Goal: Navigation & Orientation: Find specific page/section

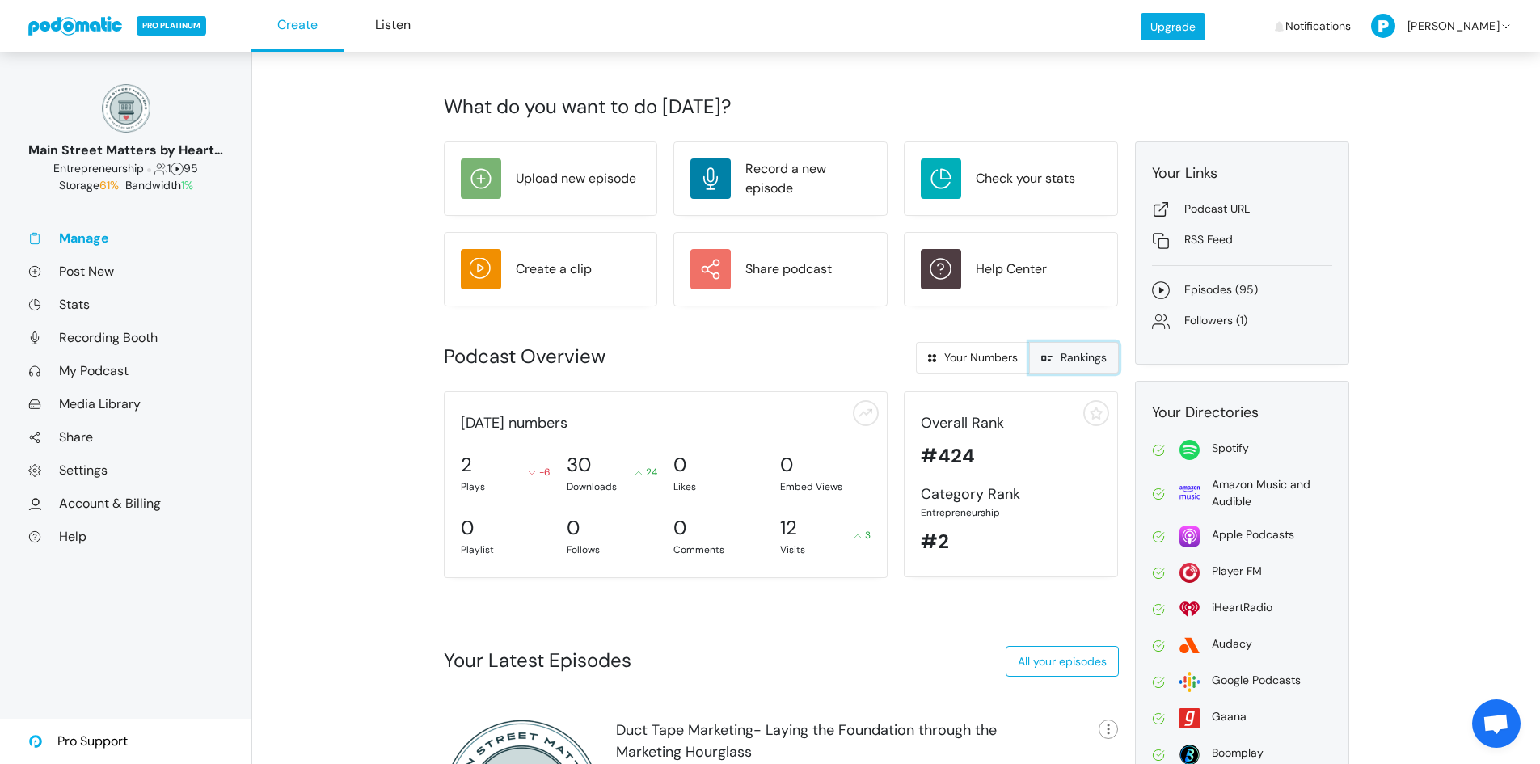
click at [1052, 362] on span at bounding box center [1050, 357] width 19 height 15
radio input "true"
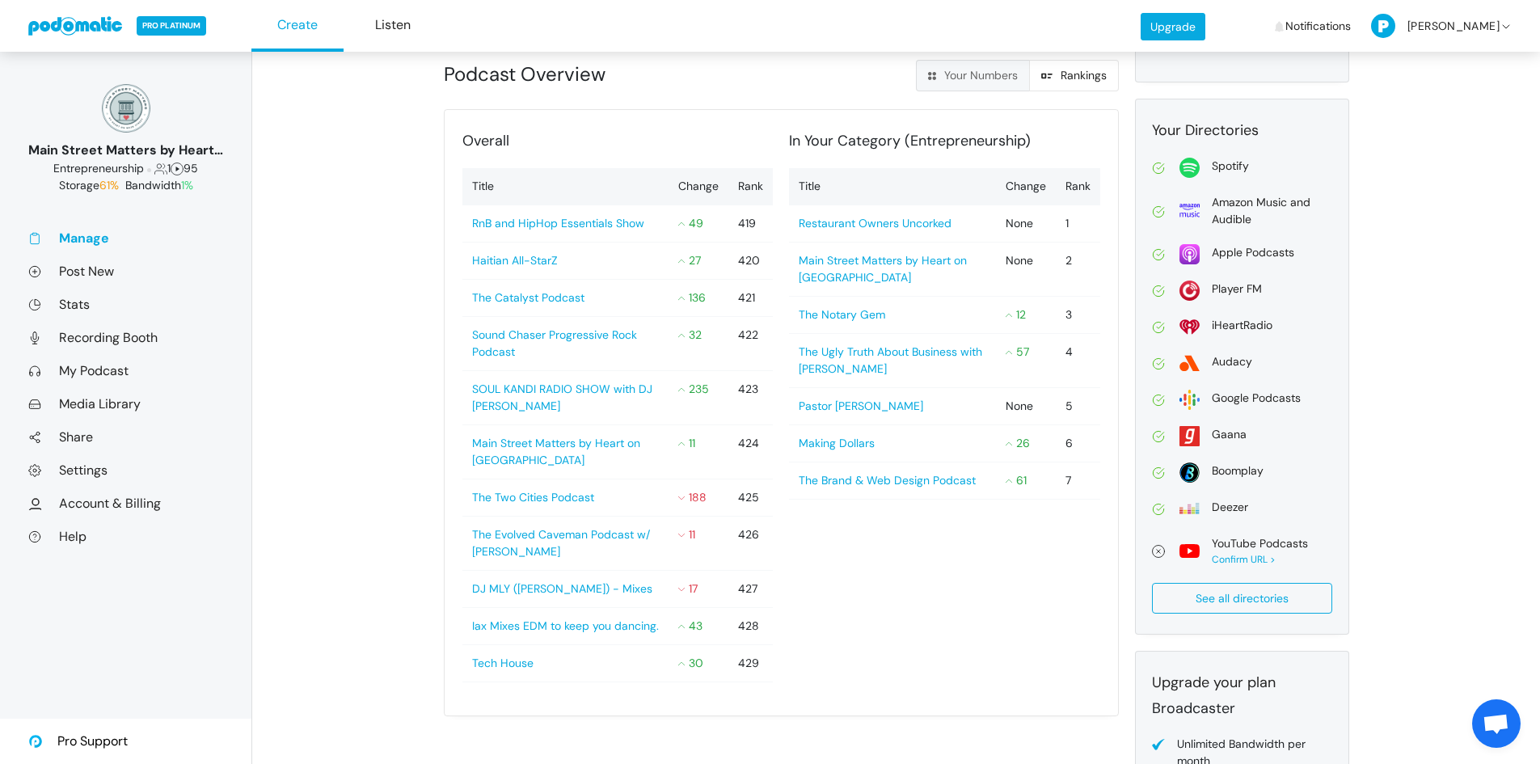
scroll to position [283, 0]
drag, startPoint x: 745, startPoint y: 441, endPoint x: 681, endPoint y: 439, distance: 64.7
click at [681, 439] on tr "Main Street Matters by Heart on Main Street 11 424" at bounding box center [617, 451] width 311 height 54
click at [755, 442] on td "424" at bounding box center [750, 451] width 44 height 54
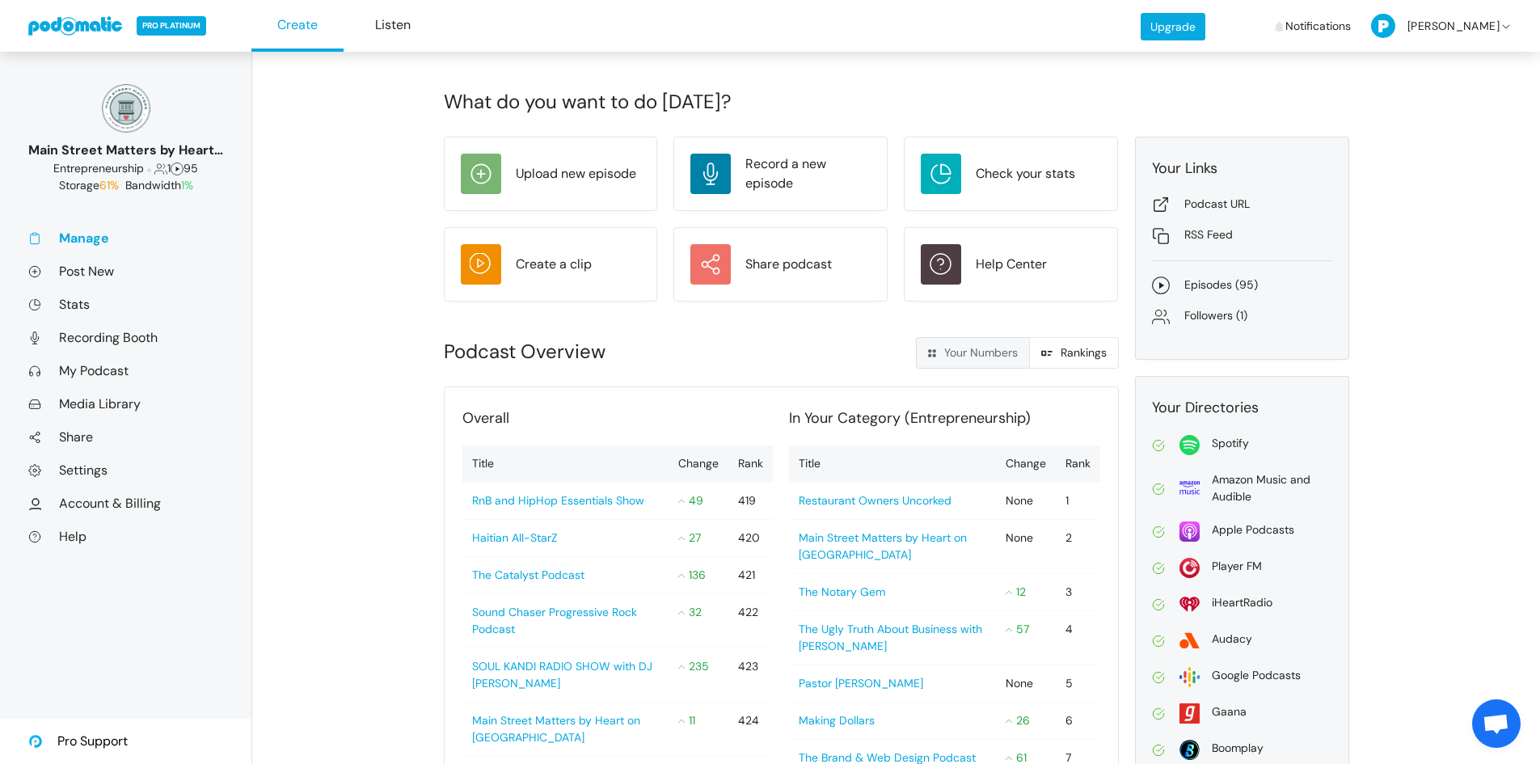
scroll to position [0, 0]
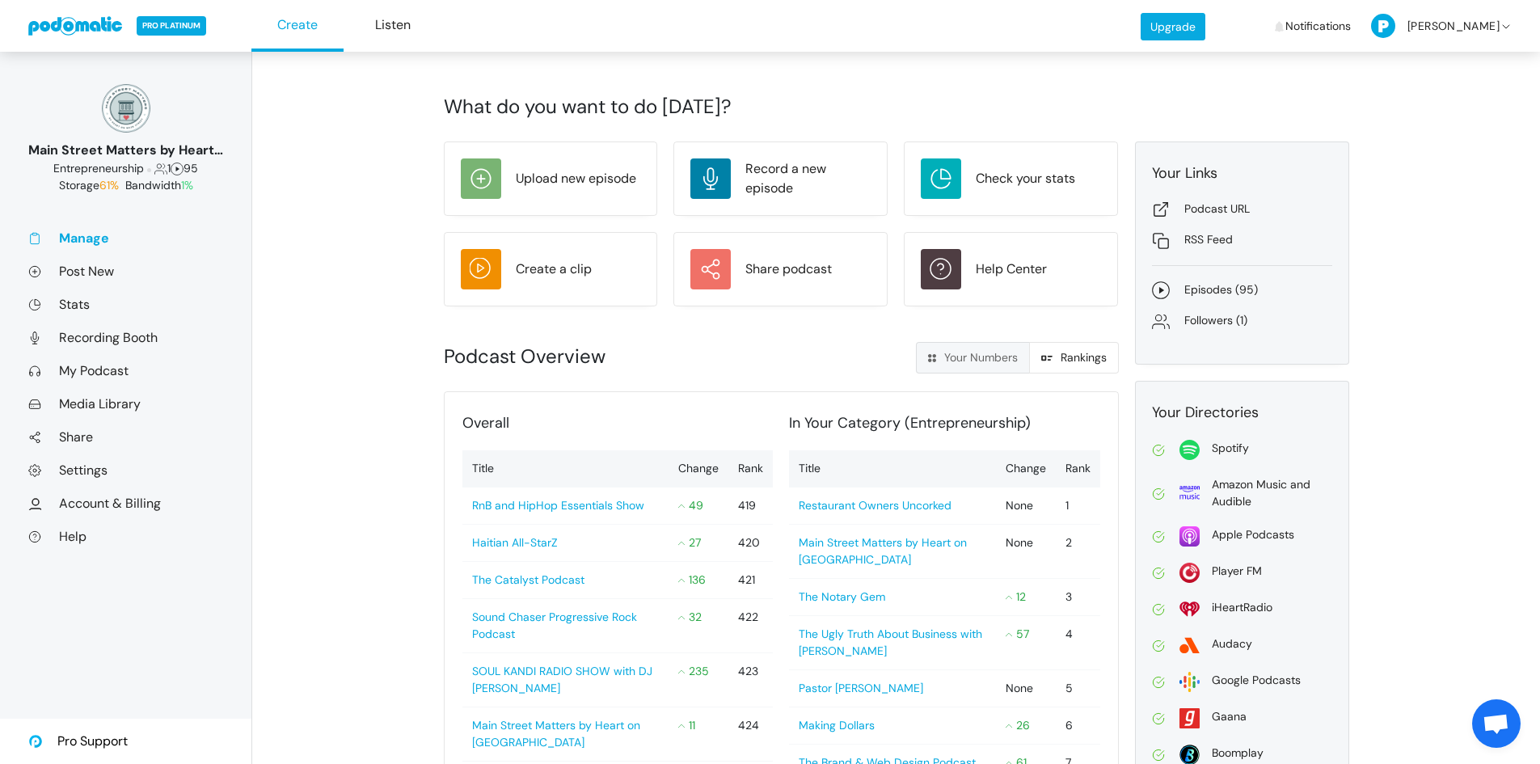
click at [75, 238] on link "Manage" at bounding box center [125, 238] width 195 height 17
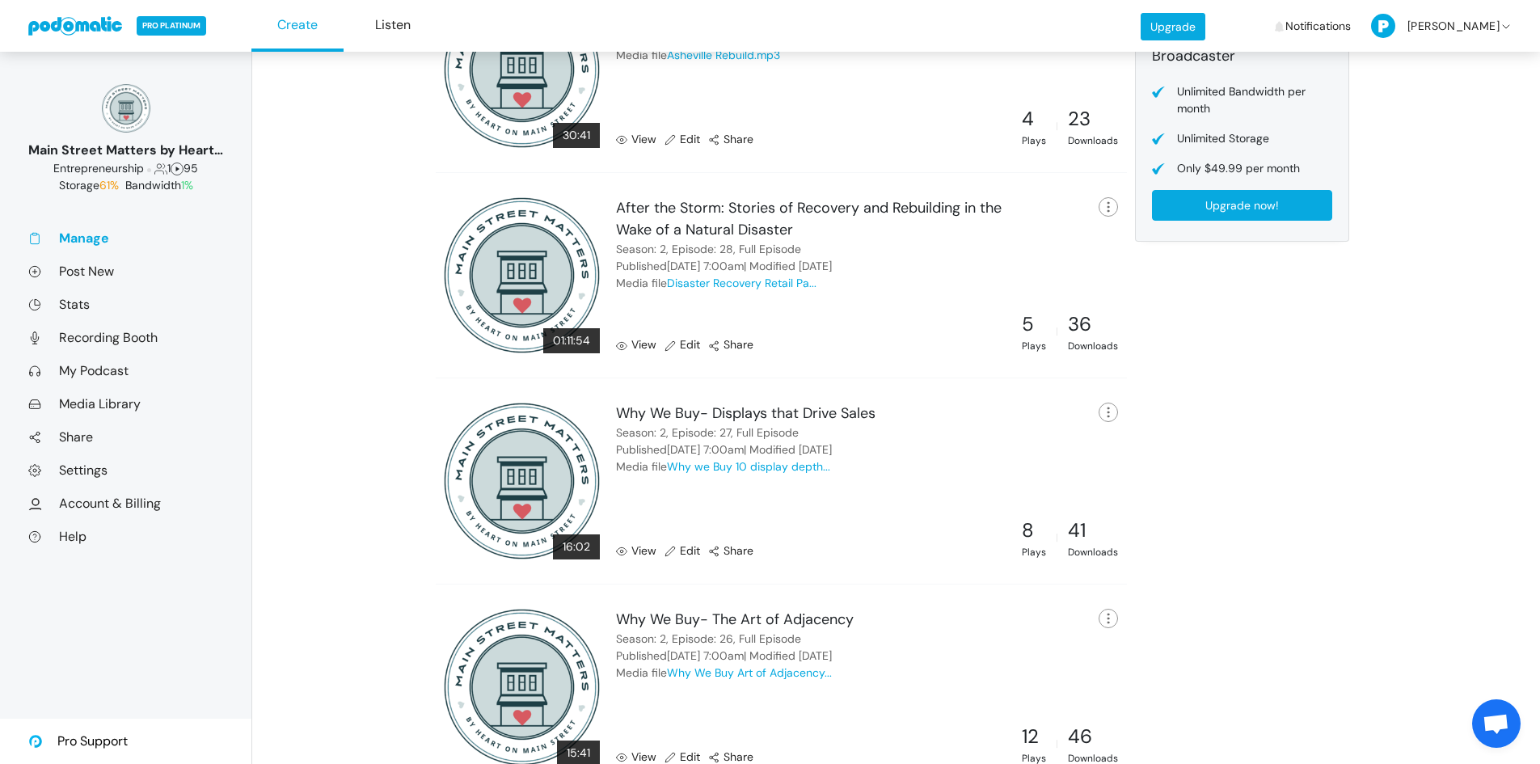
scroll to position [930, 0]
